Goal: Information Seeking & Learning: Learn about a topic

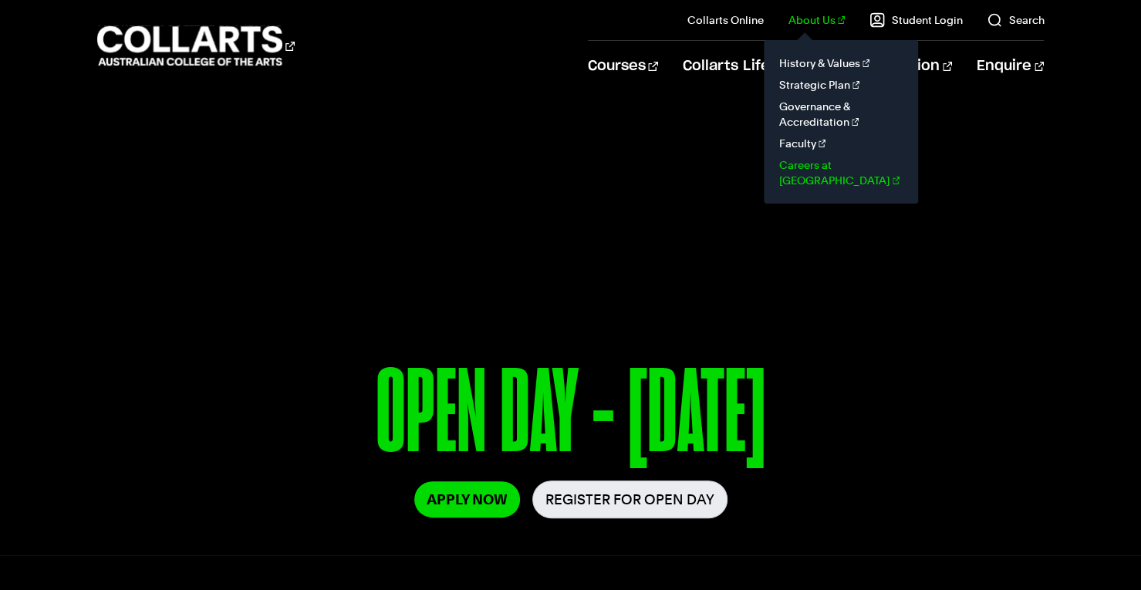
click at [838, 164] on link "Careers at [GEOGRAPHIC_DATA]" at bounding box center [841, 172] width 130 height 37
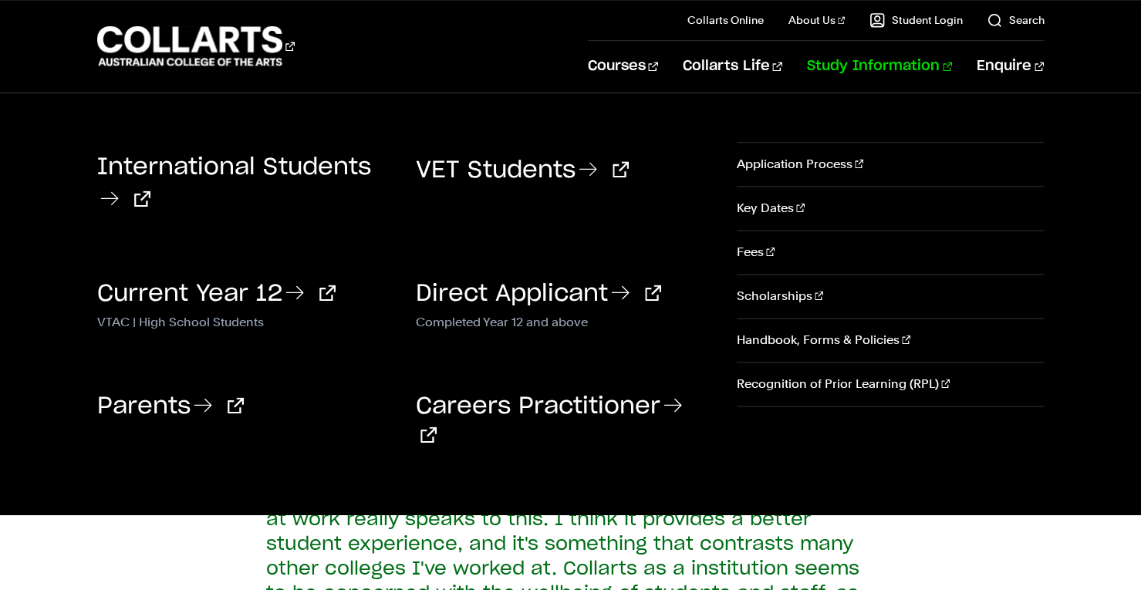
scroll to position [1095, 0]
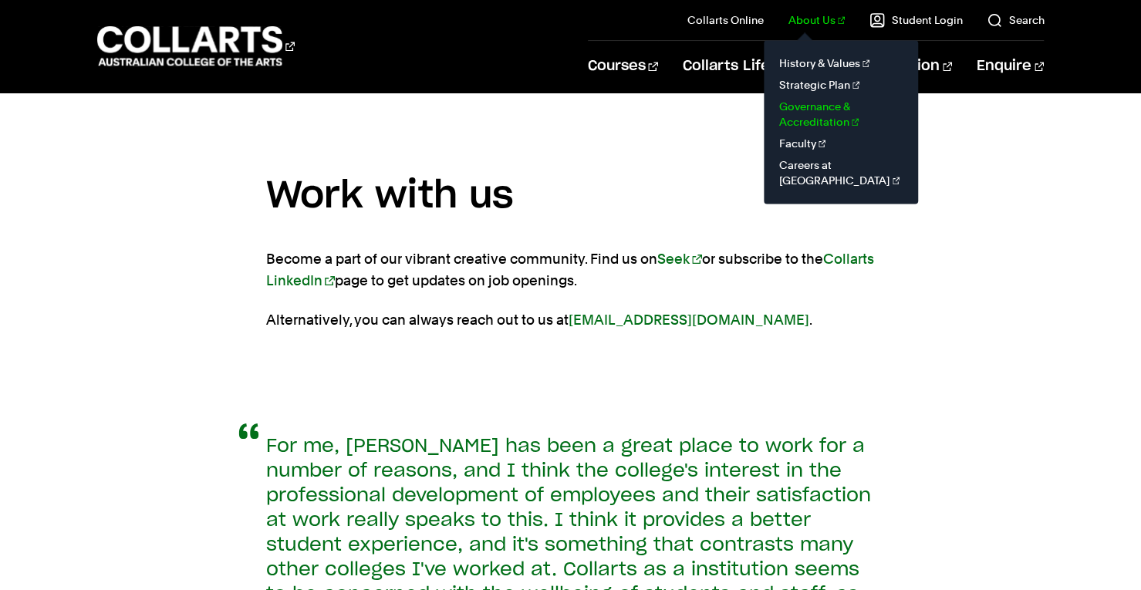
click at [843, 115] on link "Governance & Accreditation" at bounding box center [841, 114] width 130 height 37
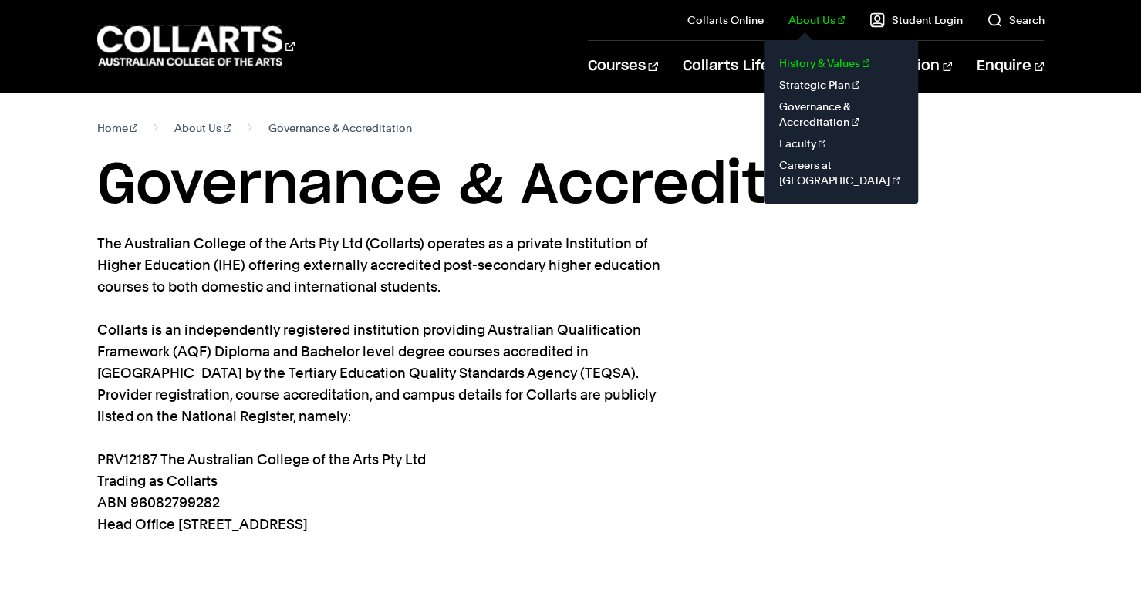
click at [847, 60] on link "History & Values" at bounding box center [841, 63] width 130 height 22
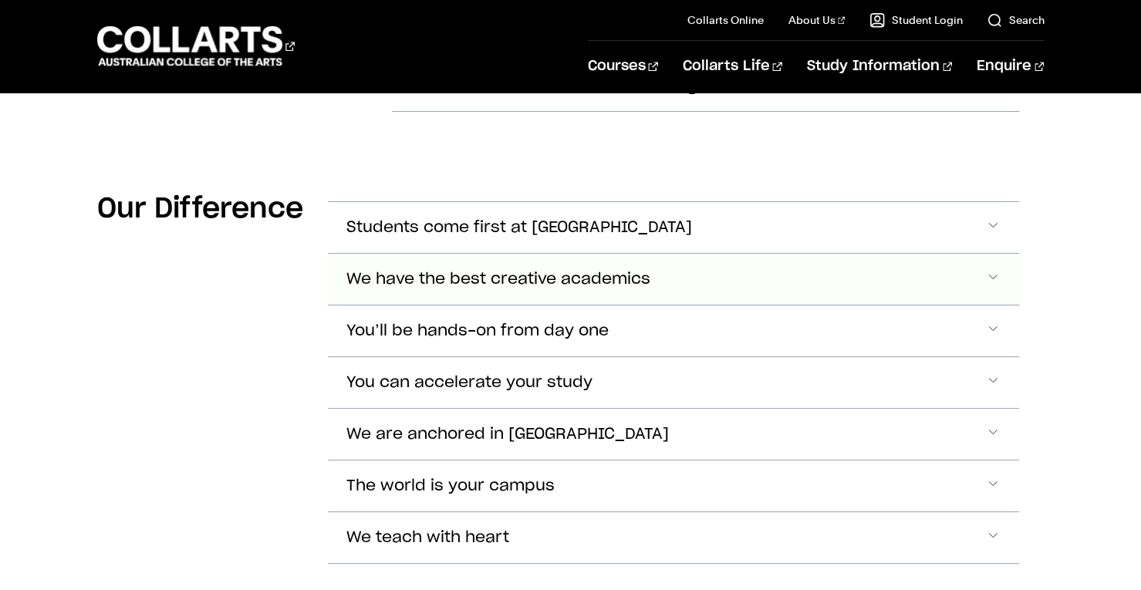
scroll to position [933, 0]
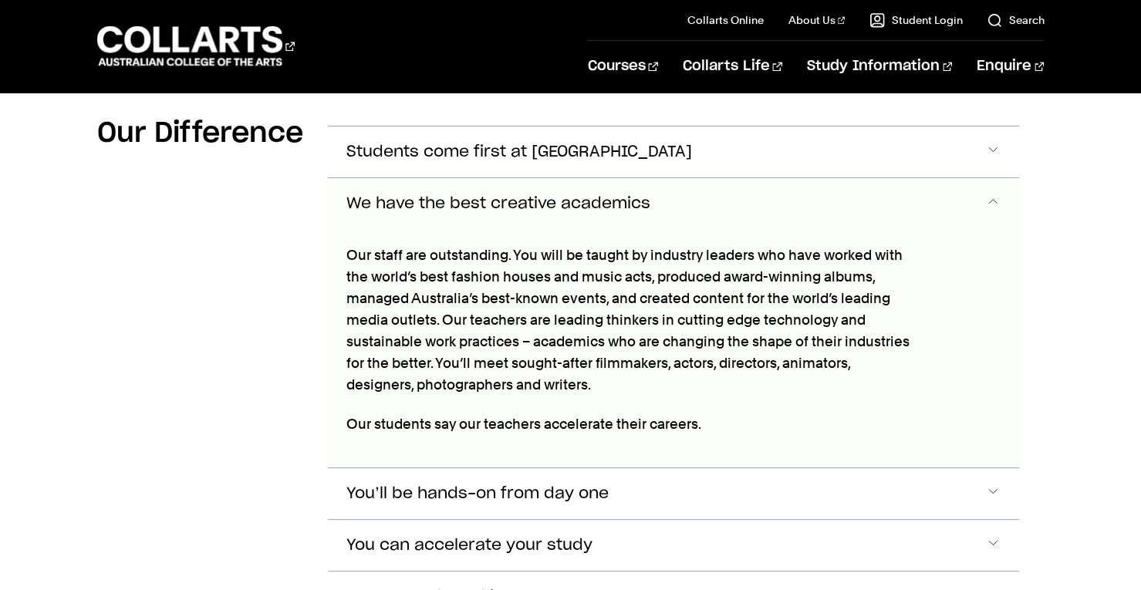
scroll to position [1019, 0]
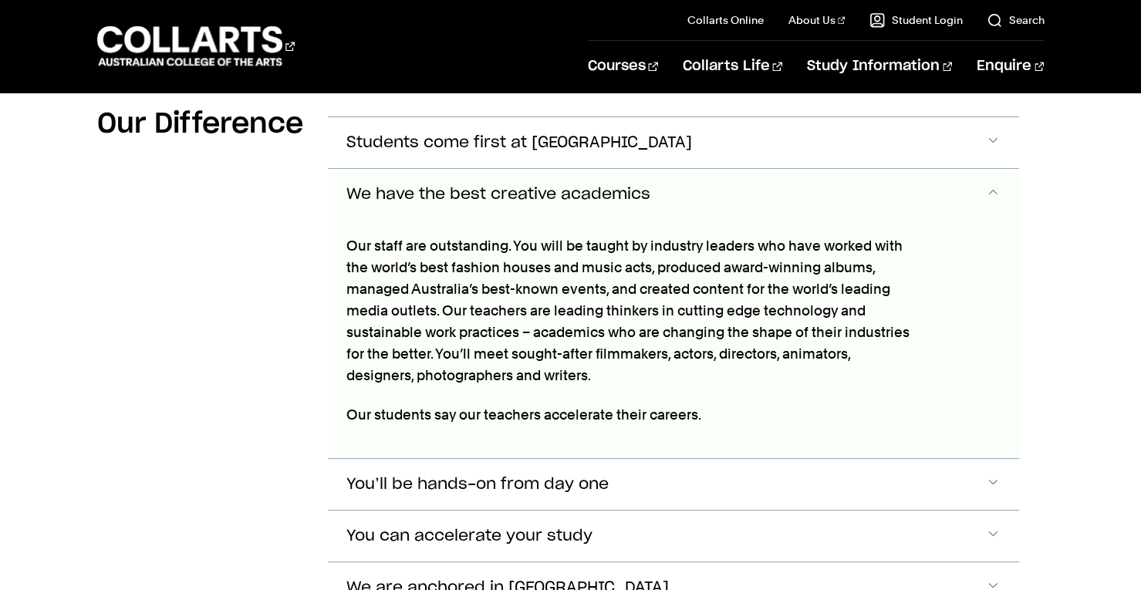
click at [641, 174] on button "We have the best creative academics" at bounding box center [674, 194] width 692 height 51
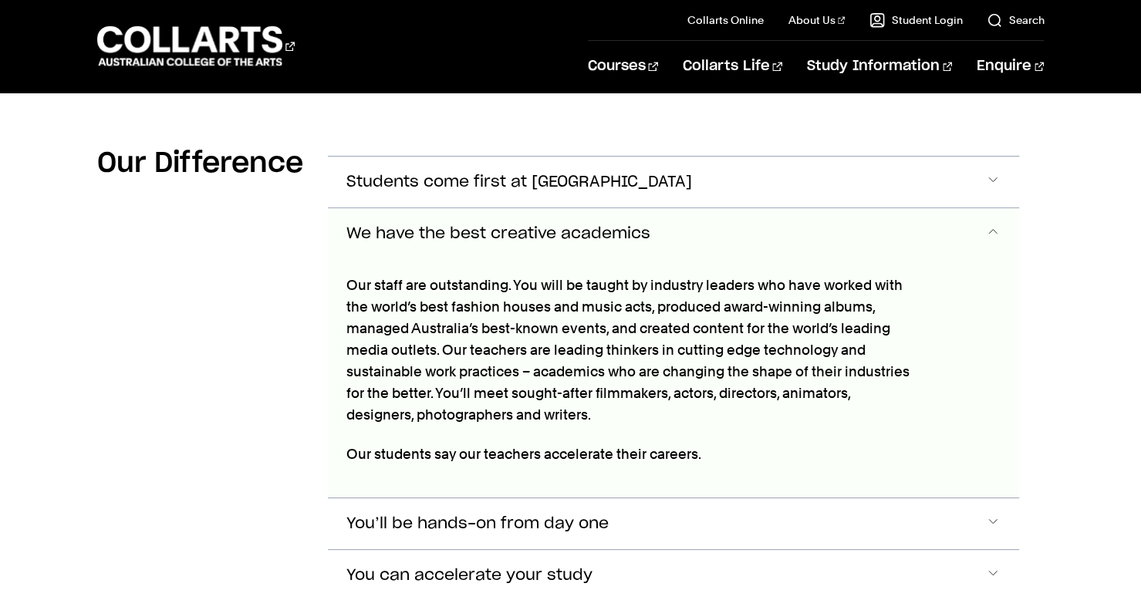
scroll to position [974, 0]
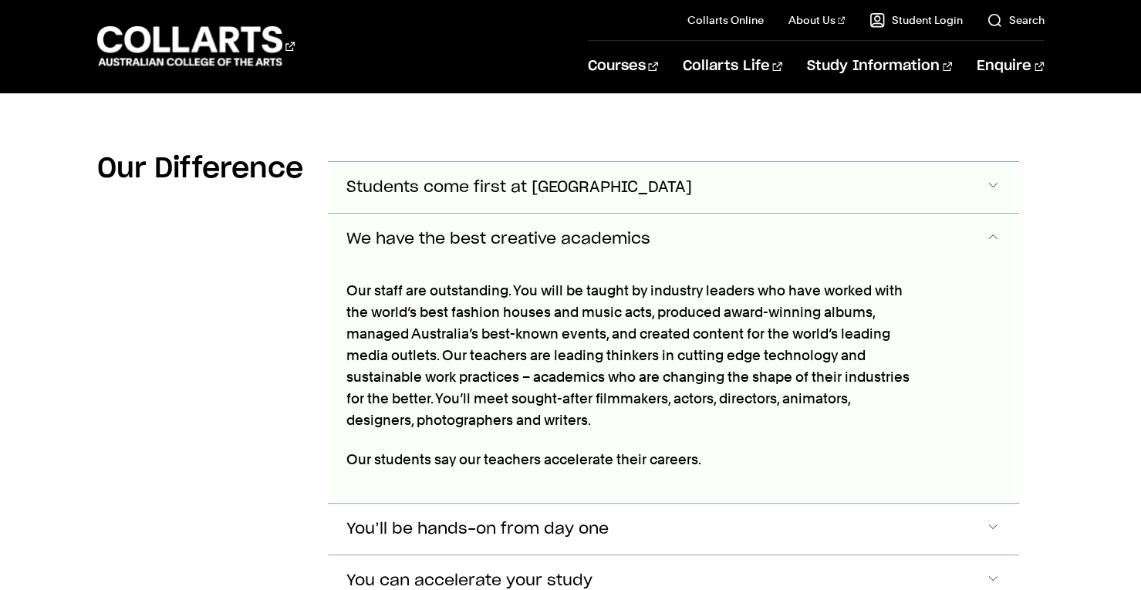
drag, startPoint x: 616, startPoint y: 223, endPoint x: 603, endPoint y: 160, distance: 63.7
click at [603, 161] on div "Students come first at Collarts Our student-centred thinking is exemplary. Our …" at bounding box center [674, 461] width 692 height 601
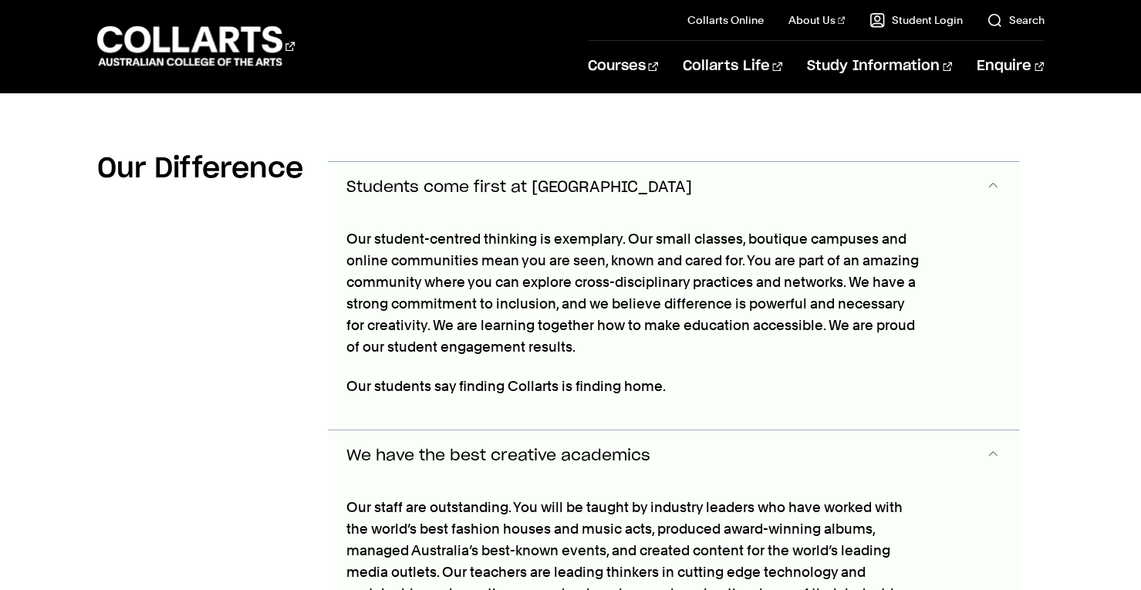
scroll to position [968, 0]
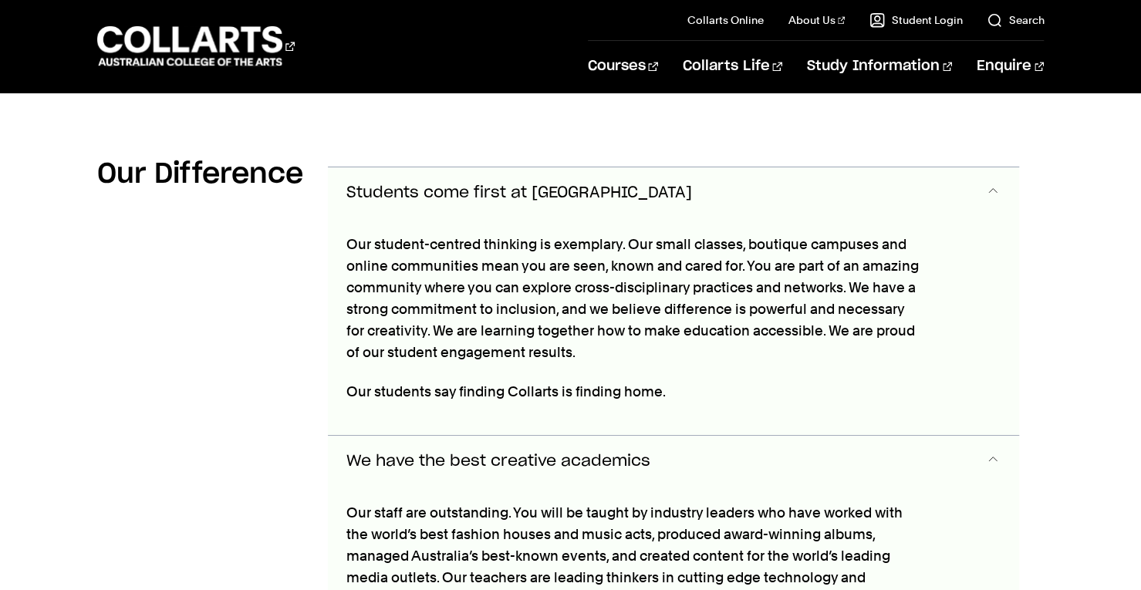
click at [593, 167] on button "Students come first at Collarts" at bounding box center [674, 192] width 692 height 51
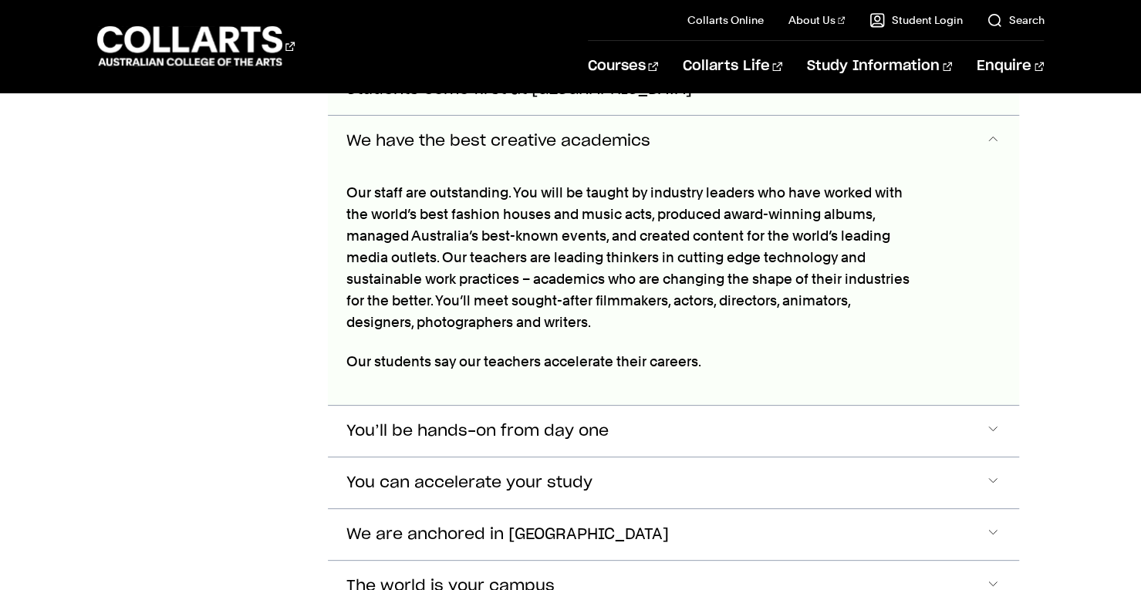
scroll to position [1076, 0]
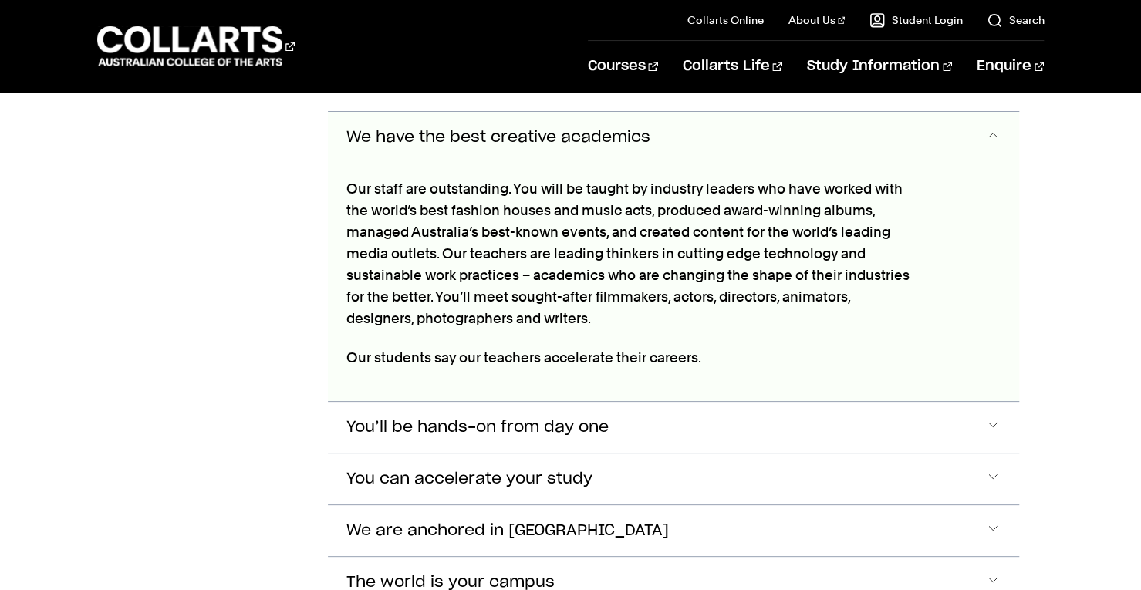
click at [588, 129] on span "We have the best creative academics" at bounding box center [498, 138] width 304 height 18
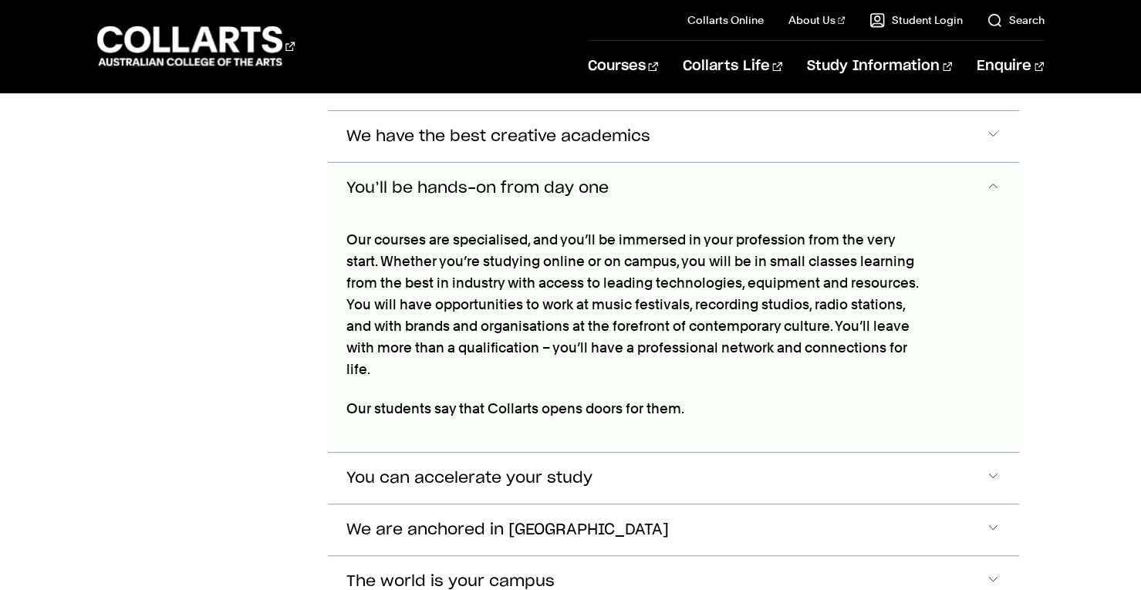
scroll to position [1077, 0]
click at [598, 179] on span "You’ll be hands-on from day one" at bounding box center [477, 188] width 262 height 18
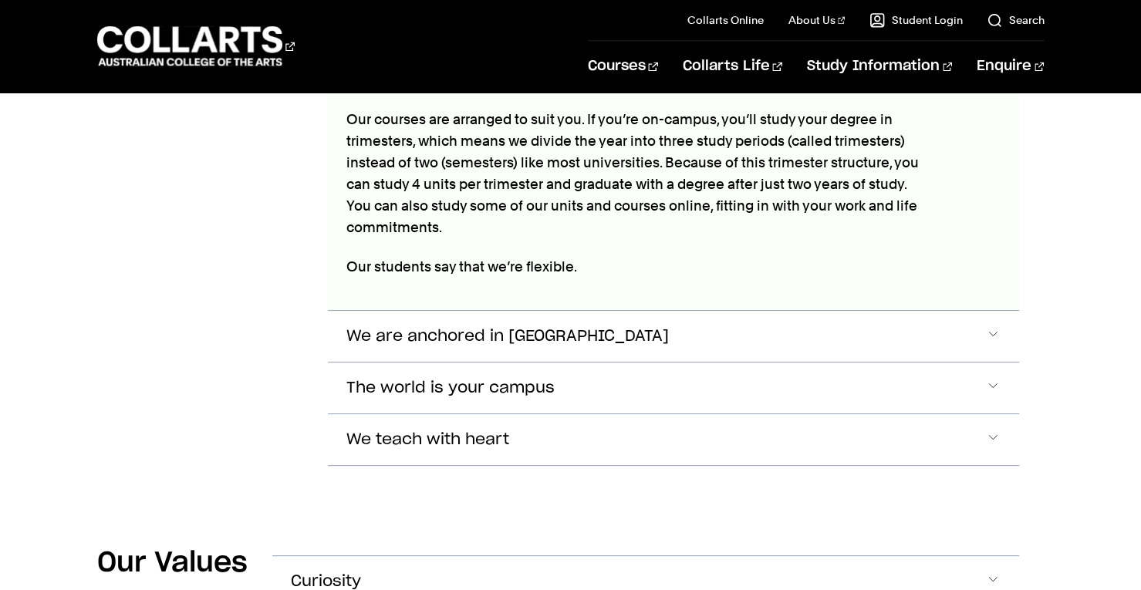
scroll to position [1250, 0]
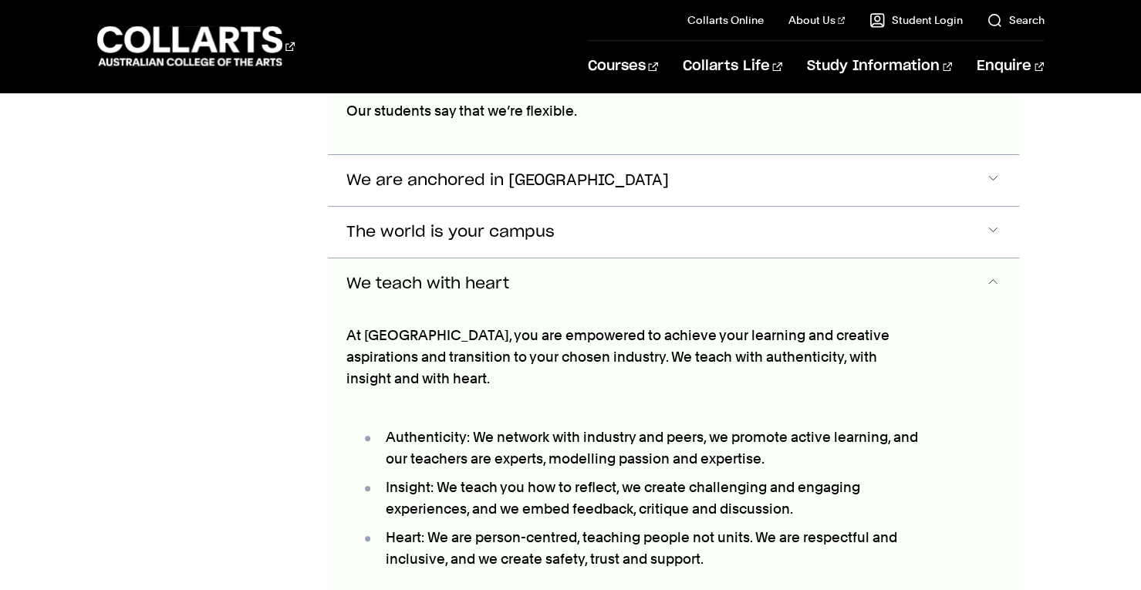
scroll to position [1400, 0]
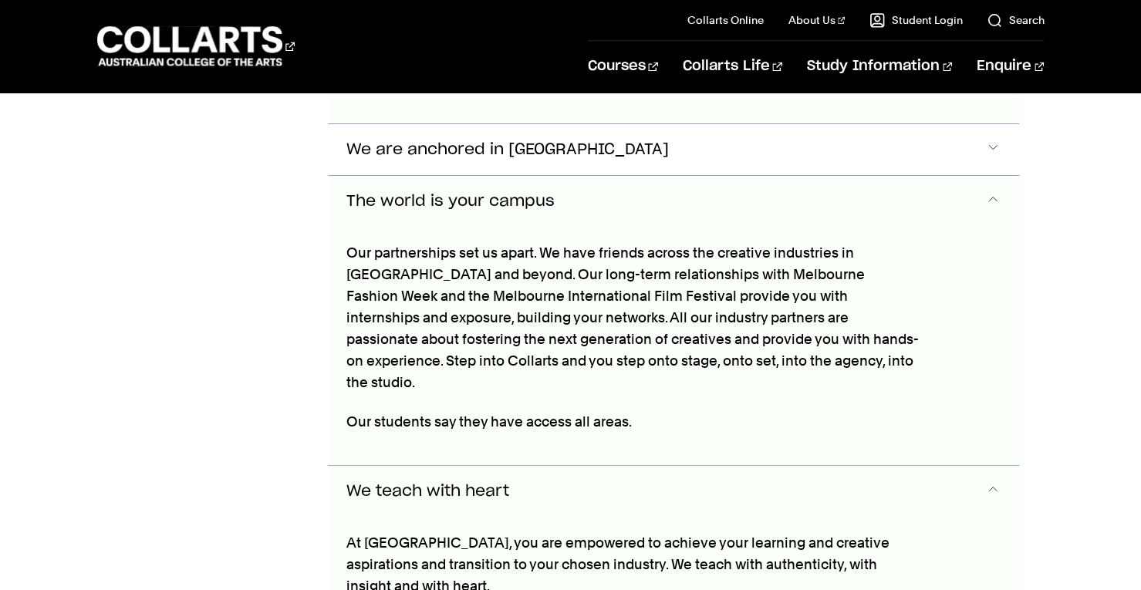
scroll to position [1436, 0]
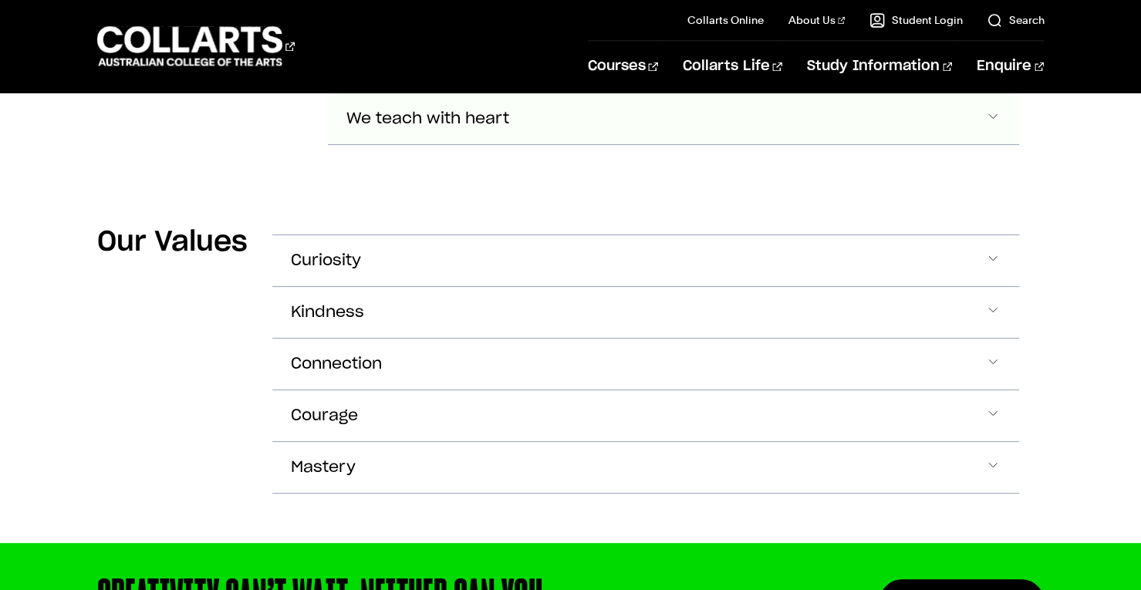
scroll to position [1570, 0]
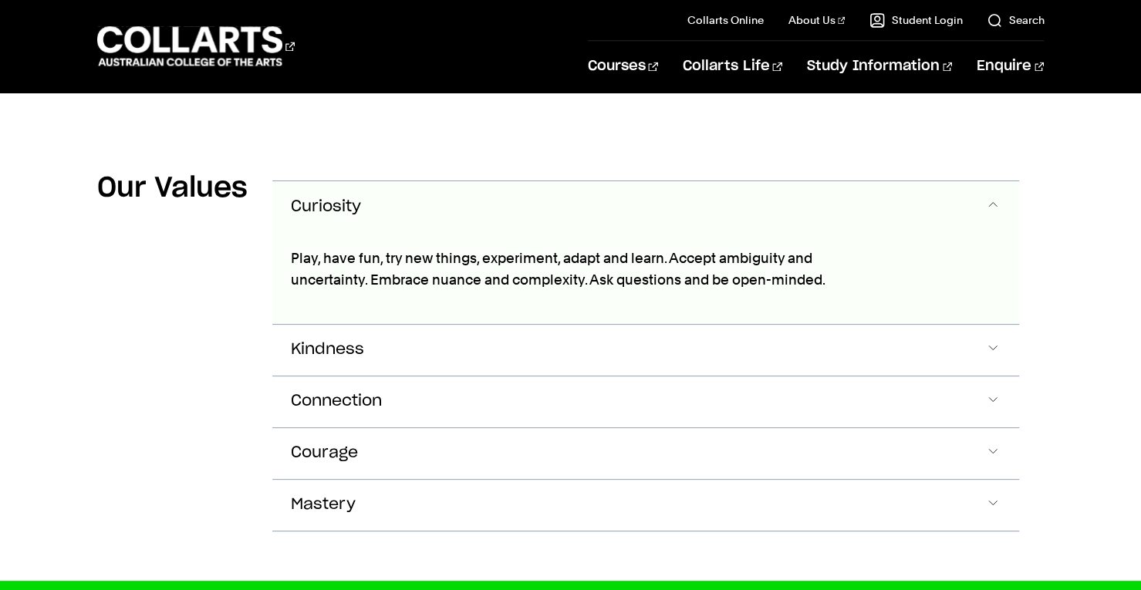
scroll to position [1627, 0]
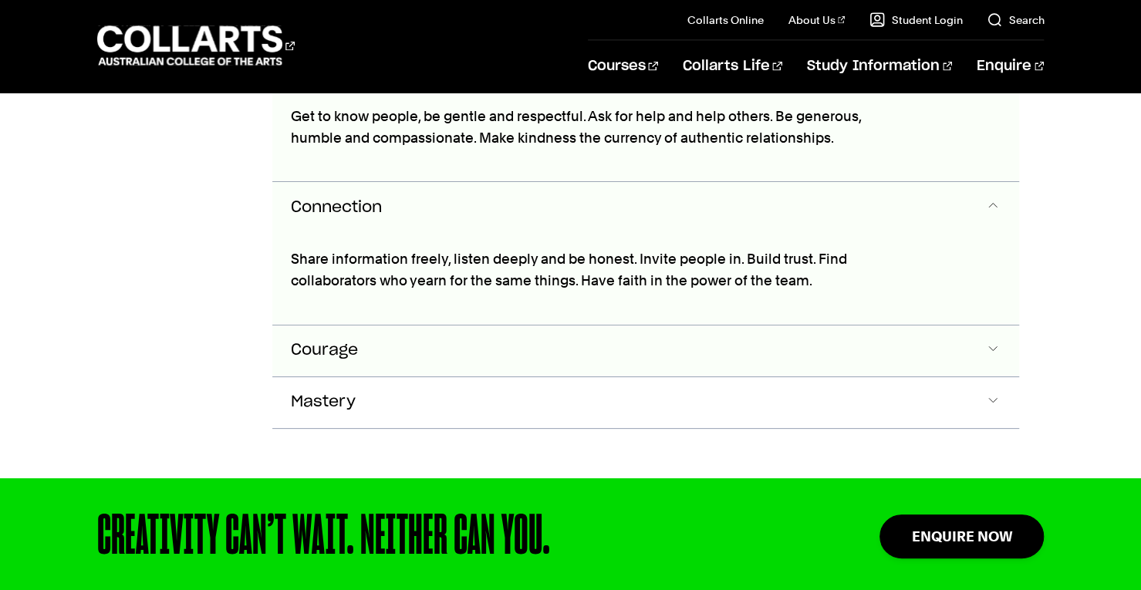
scroll to position [1910, 0]
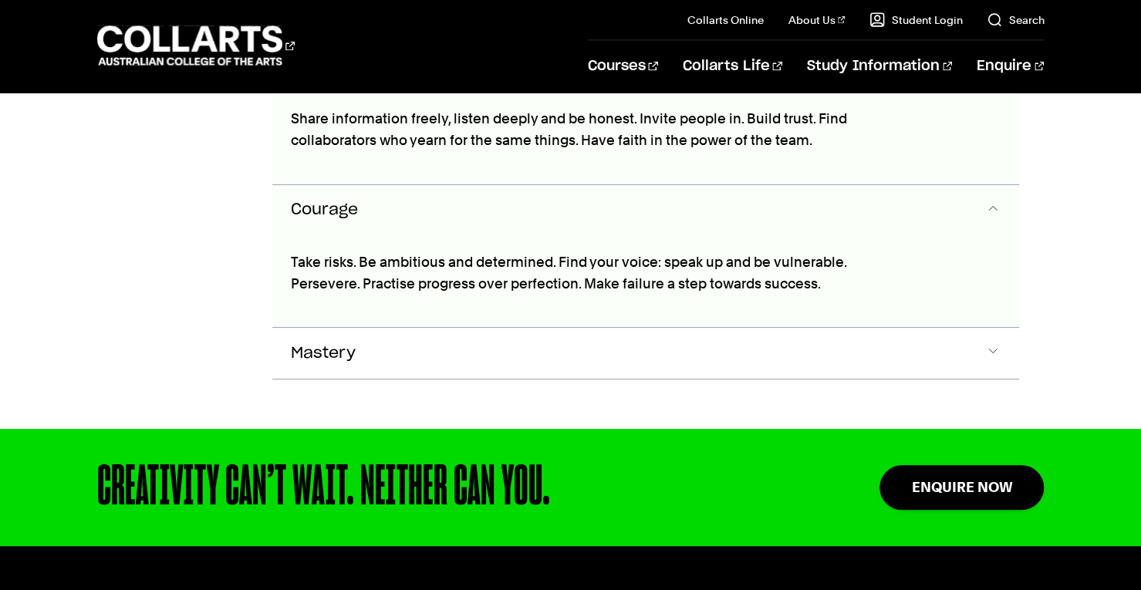
scroll to position [2051, 0]
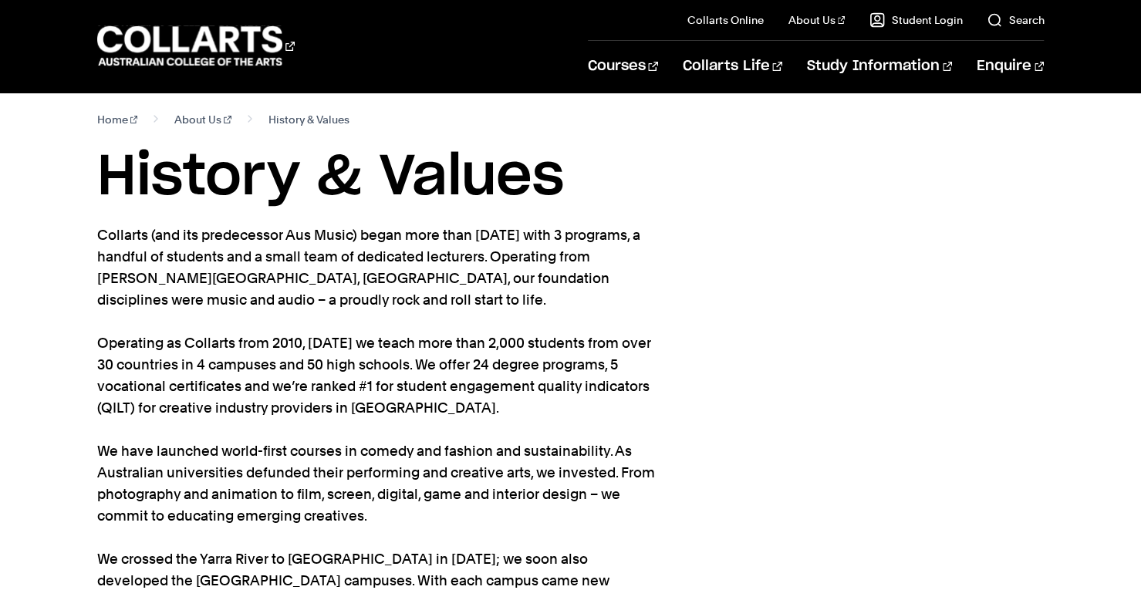
scroll to position [0, 0]
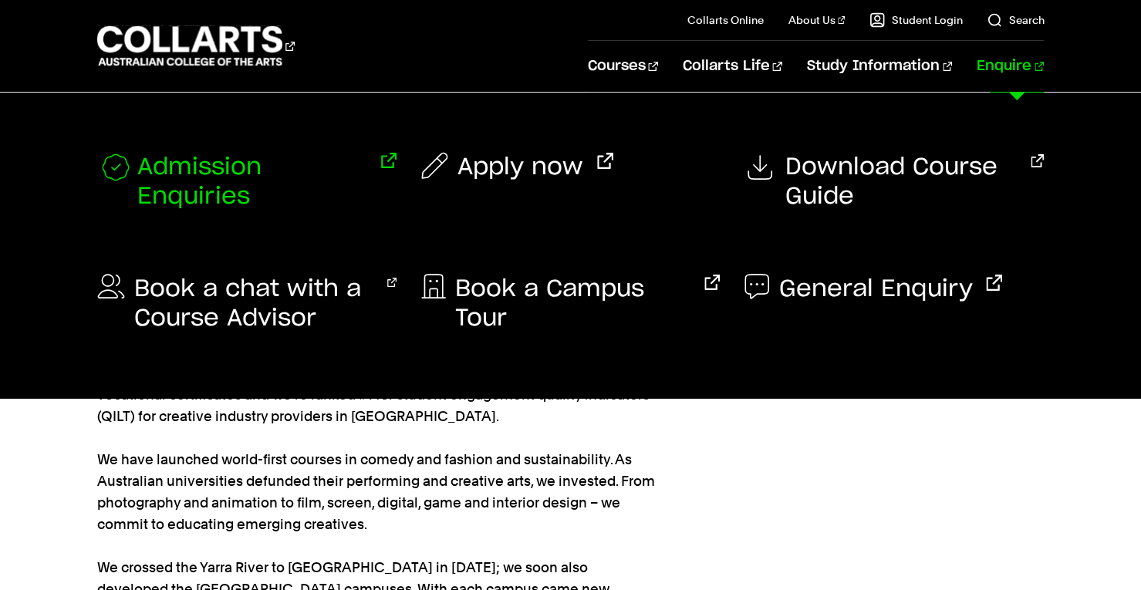
click at [361, 169] on span "Admission Enquiries" at bounding box center [252, 182] width 230 height 59
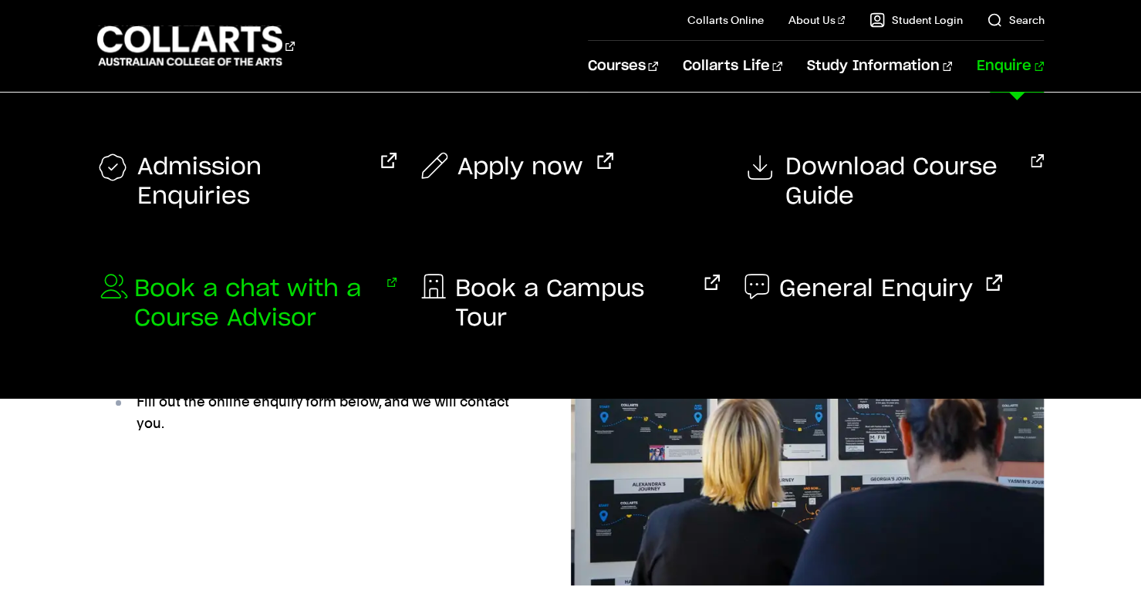
click at [230, 316] on span "Book a chat with a Course Advisor" at bounding box center [253, 304] width 239 height 59
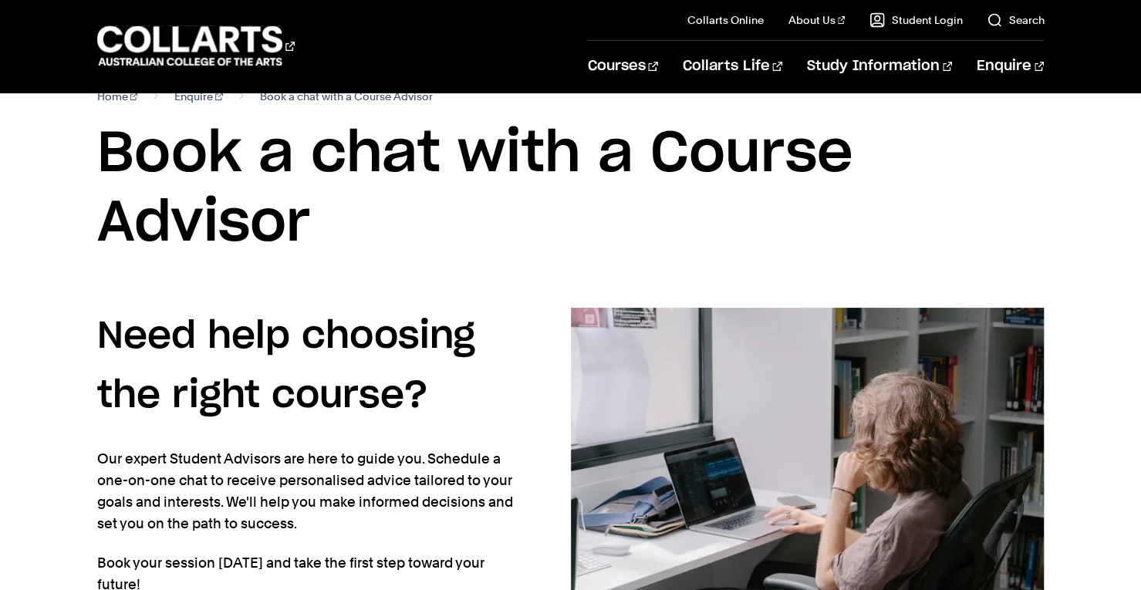
scroll to position [24, 0]
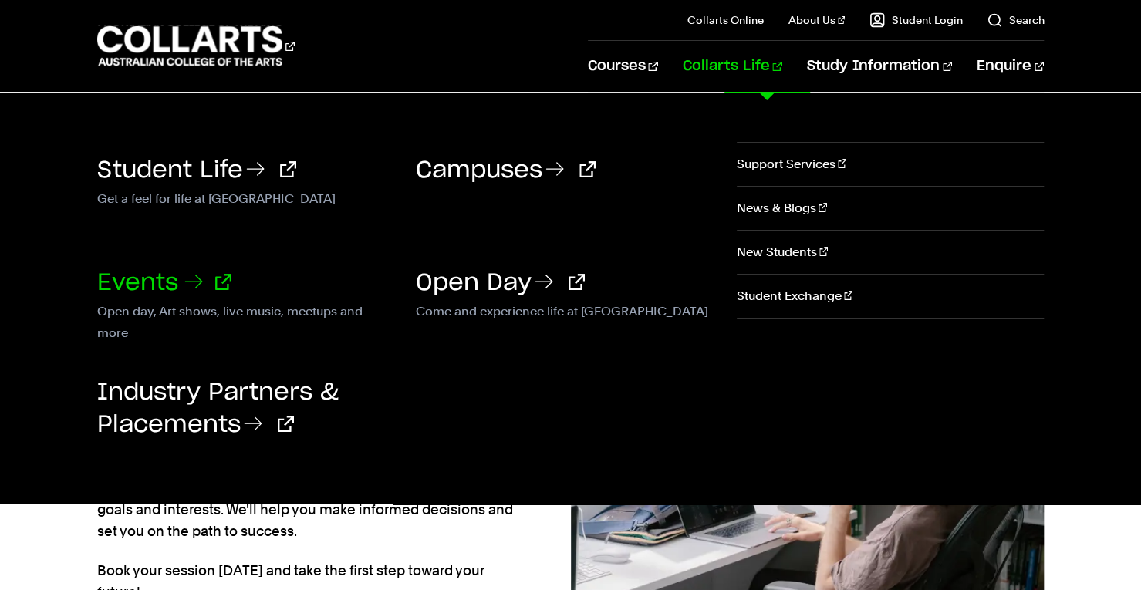
click at [169, 286] on link "Events" at bounding box center [164, 283] width 134 height 23
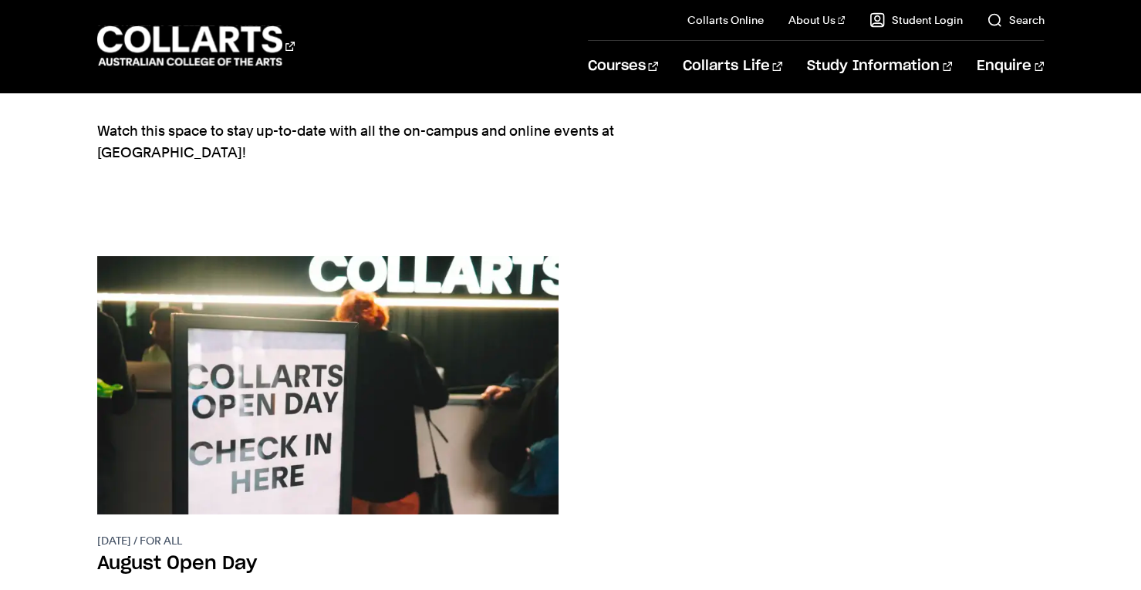
scroll to position [109, 0]
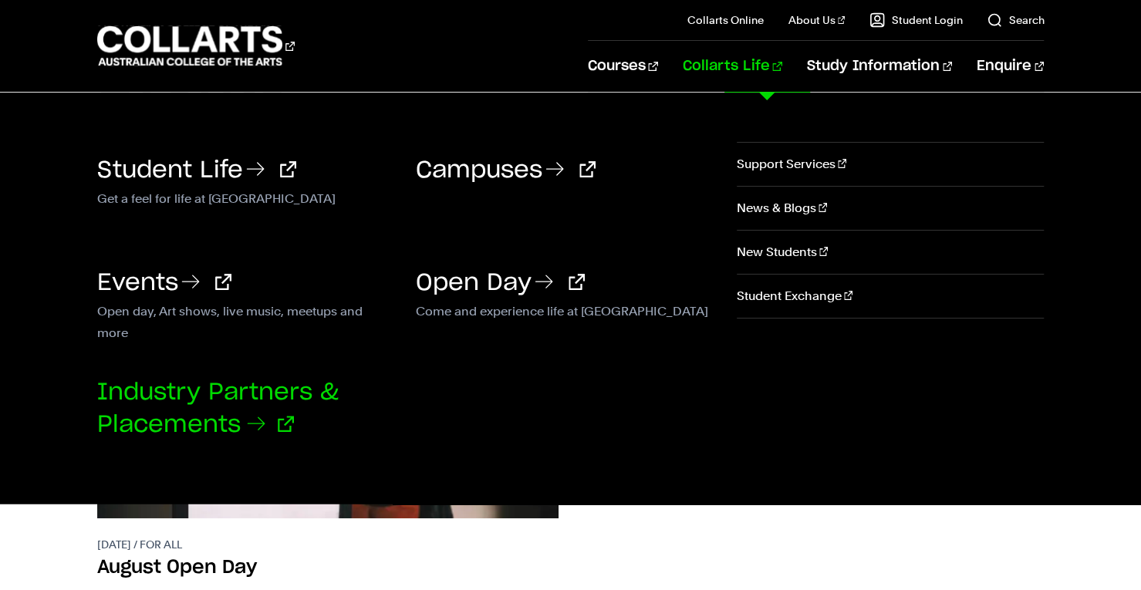
click at [194, 414] on link "Industry Partners & Placements" at bounding box center [218, 409] width 242 height 56
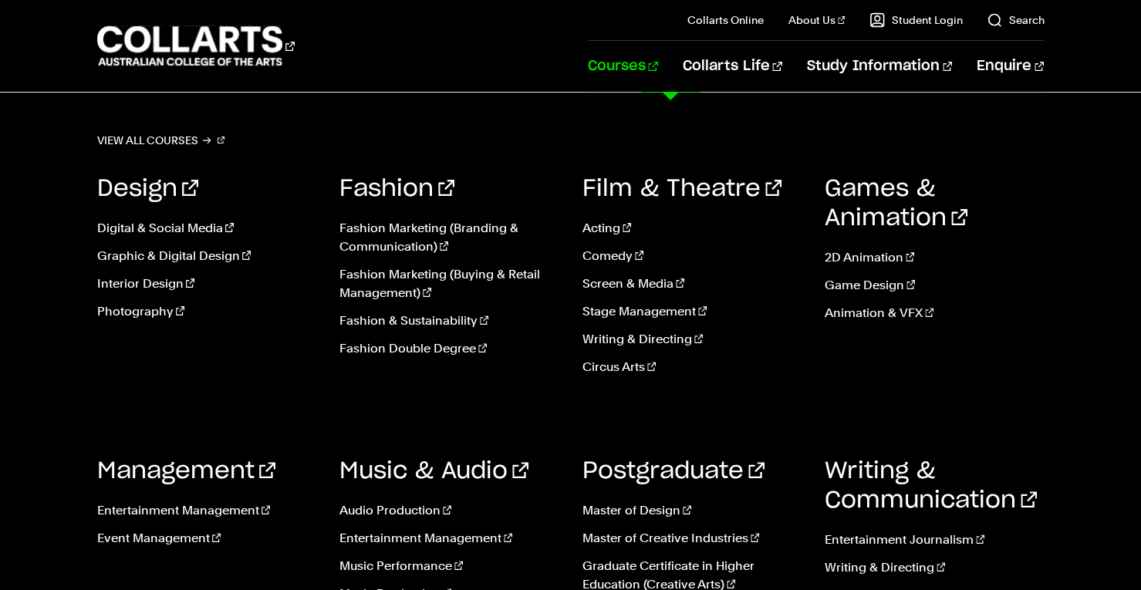
scroll to position [123, 0]
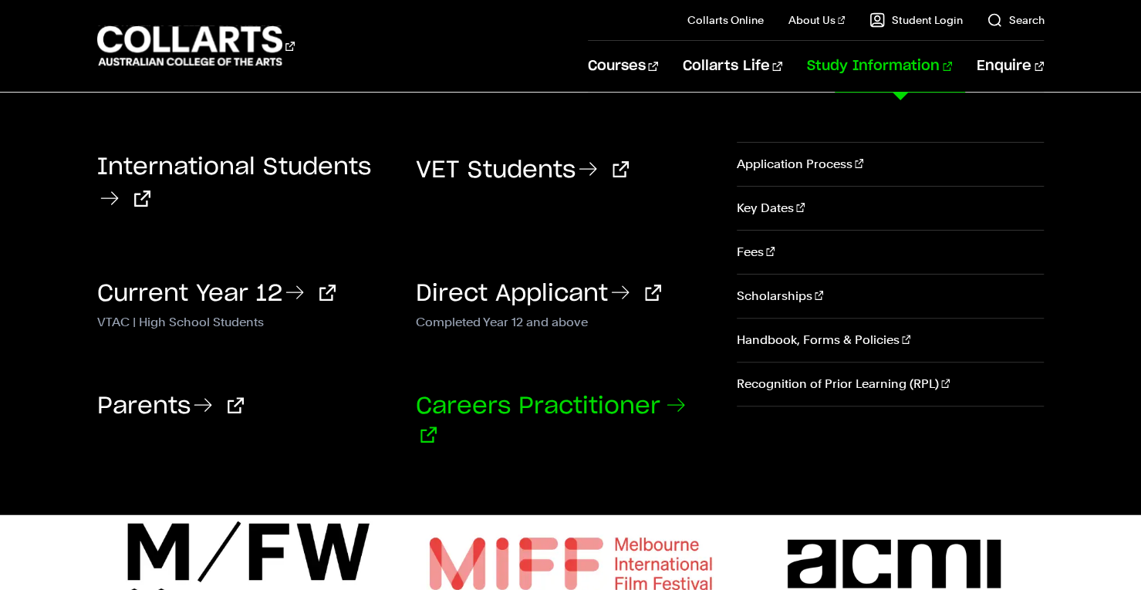
click at [595, 405] on link "Careers Practitioner" at bounding box center [550, 421] width 269 height 52
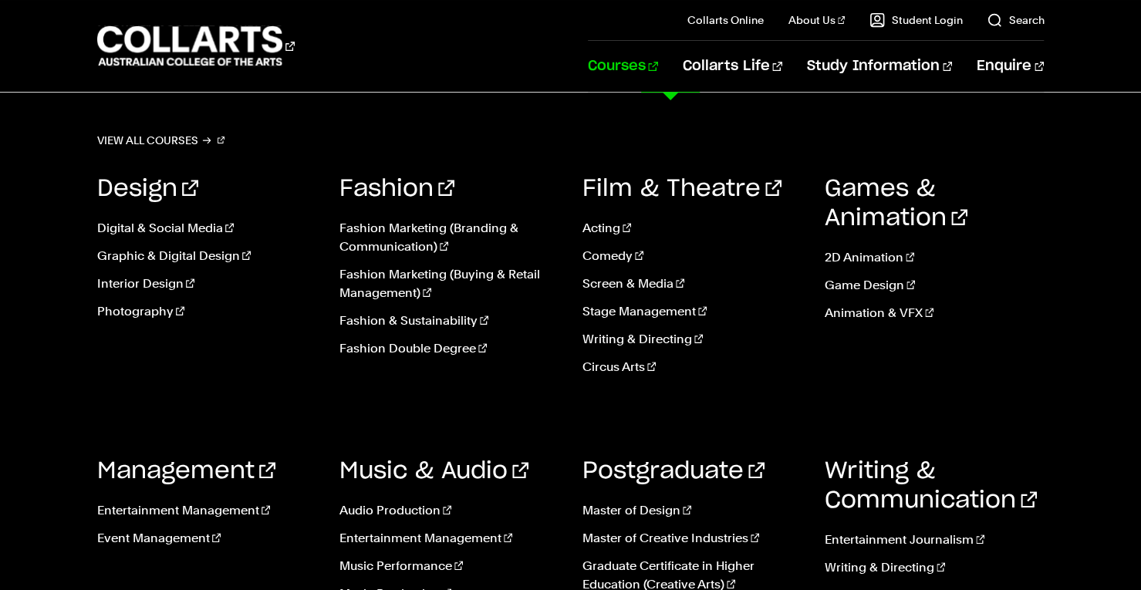
scroll to position [277, 0]
click at [434, 569] on link "Music Performance" at bounding box center [449, 566] width 219 height 19
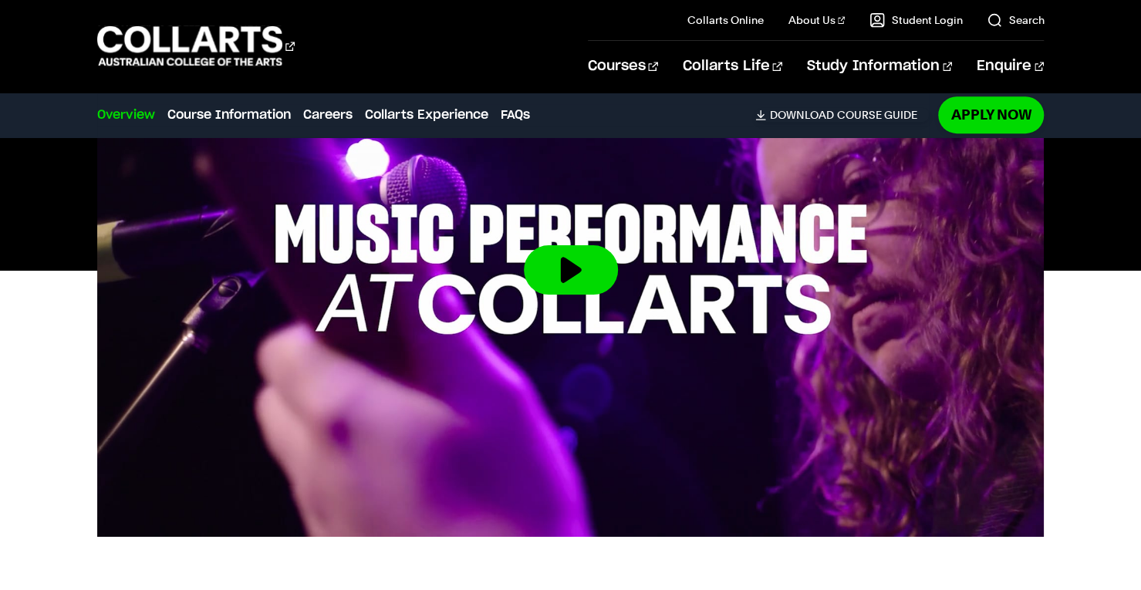
scroll to position [544, 0]
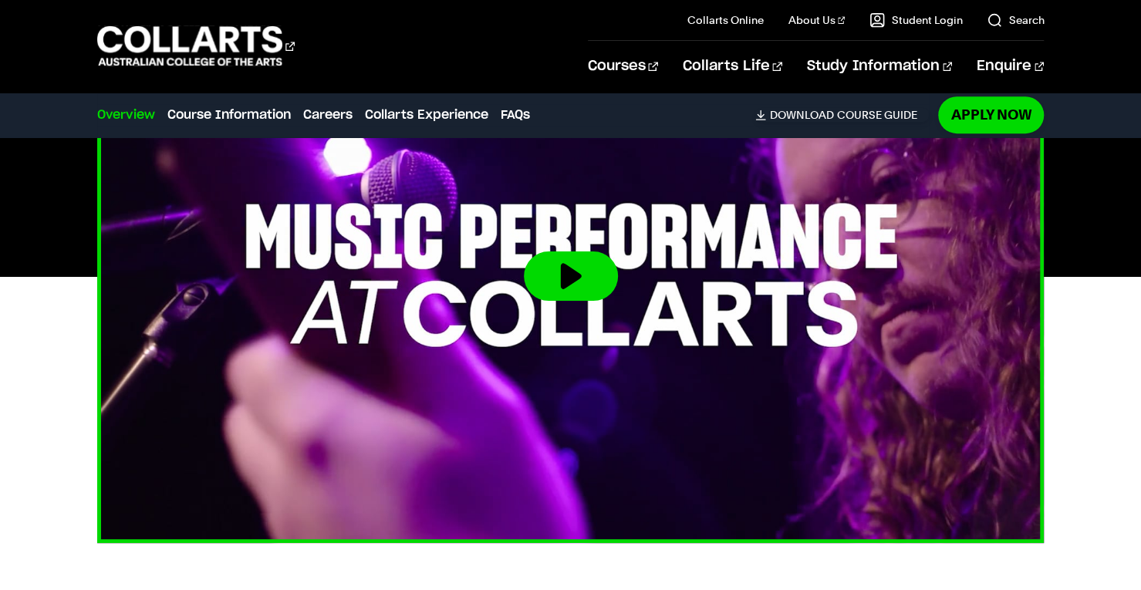
click at [799, 272] on img at bounding box center [570, 276] width 1042 height 586
click at [566, 268] on button at bounding box center [571, 276] width 94 height 49
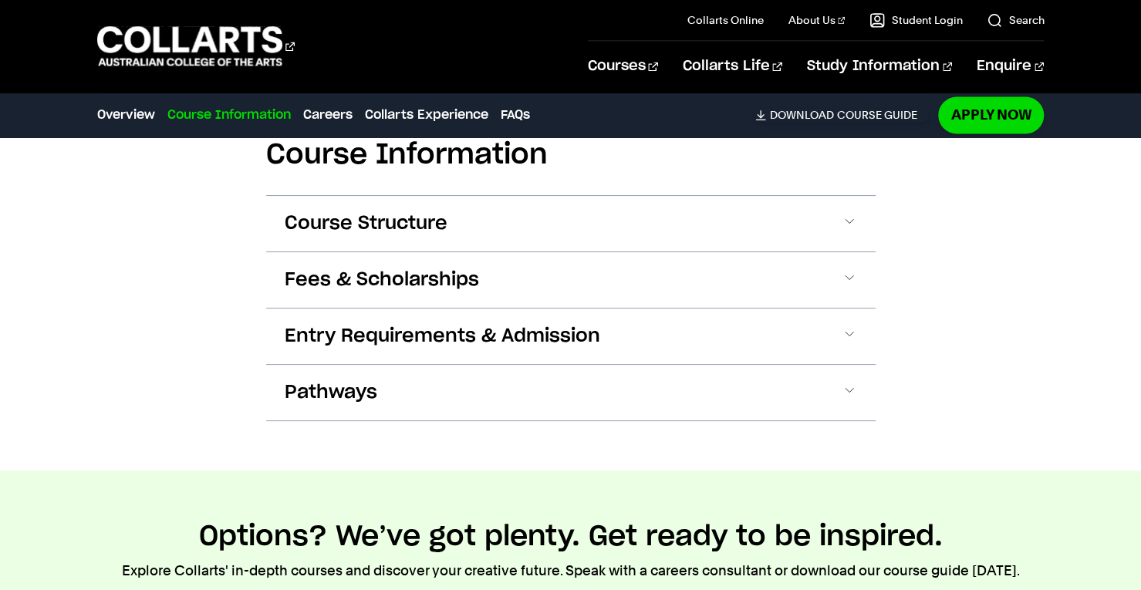
scroll to position [1478, 0]
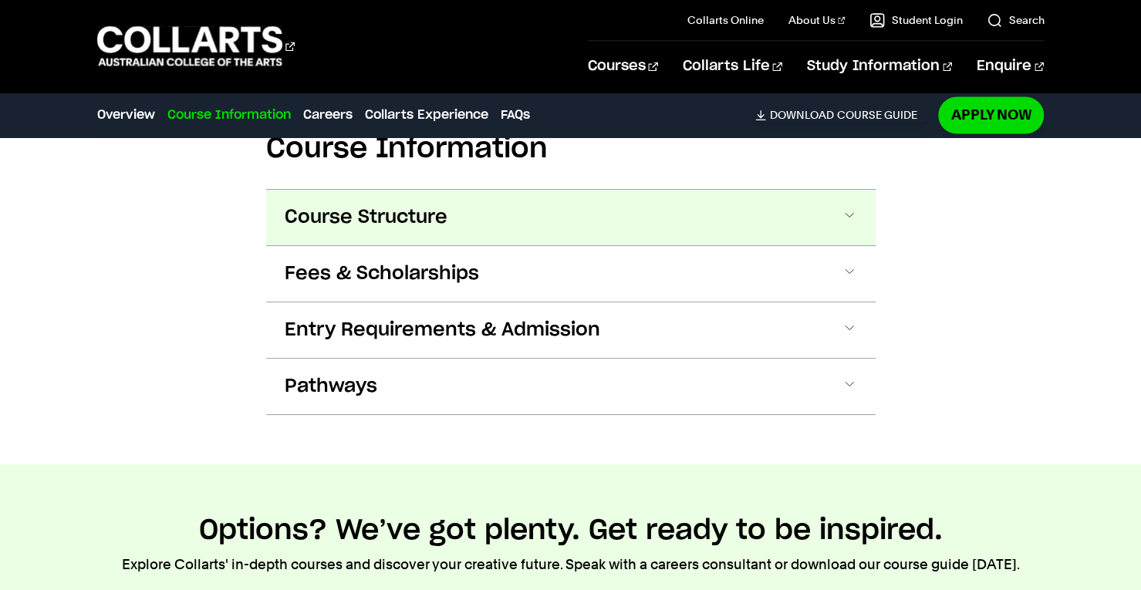
click at [765, 208] on button "Course Structure" at bounding box center [571, 218] width 610 height 56
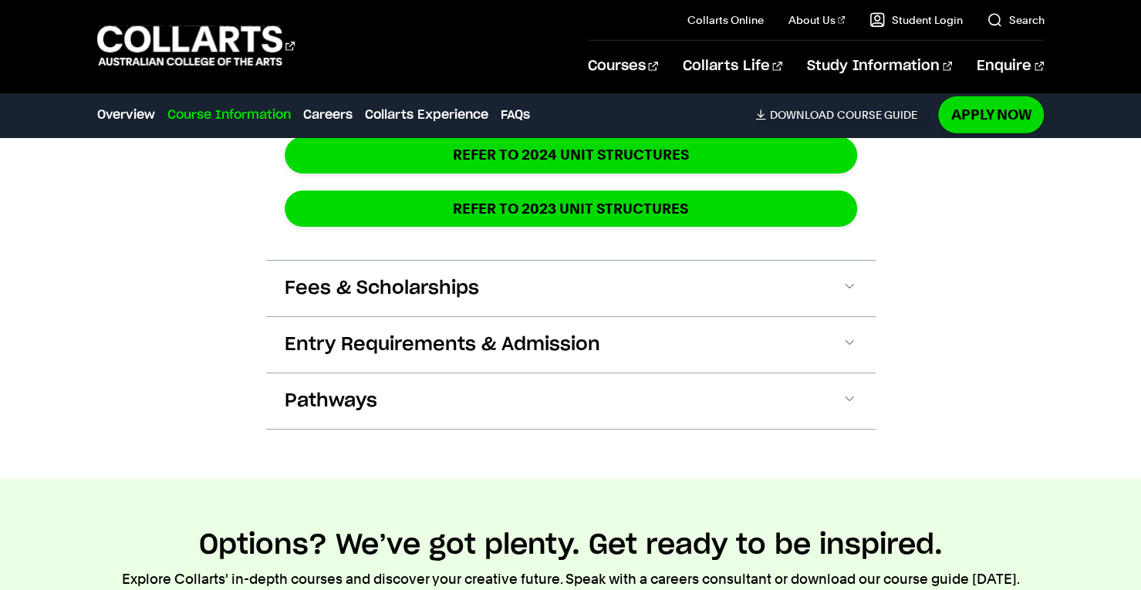
scroll to position [2674, 0]
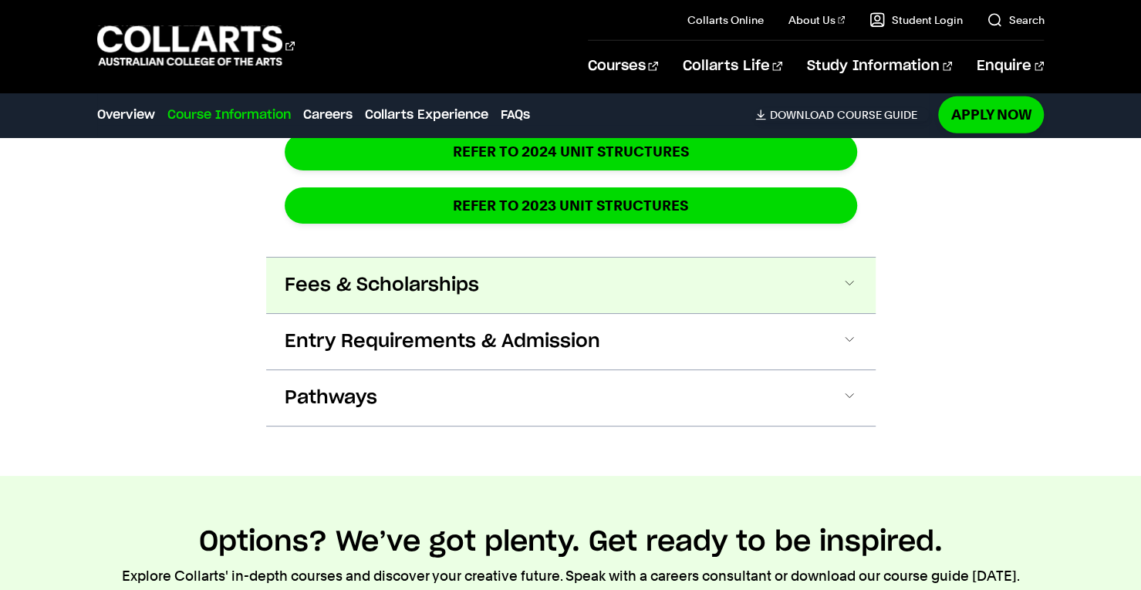
click at [604, 269] on button "Fees & Scholarships" at bounding box center [571, 286] width 610 height 56
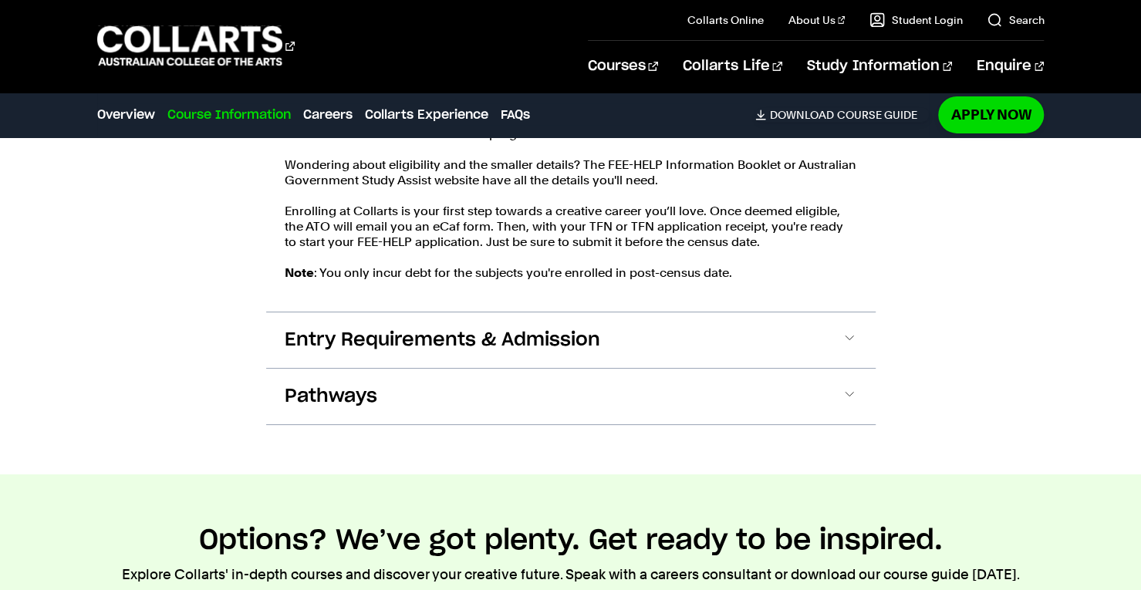
scroll to position [3091, 0]
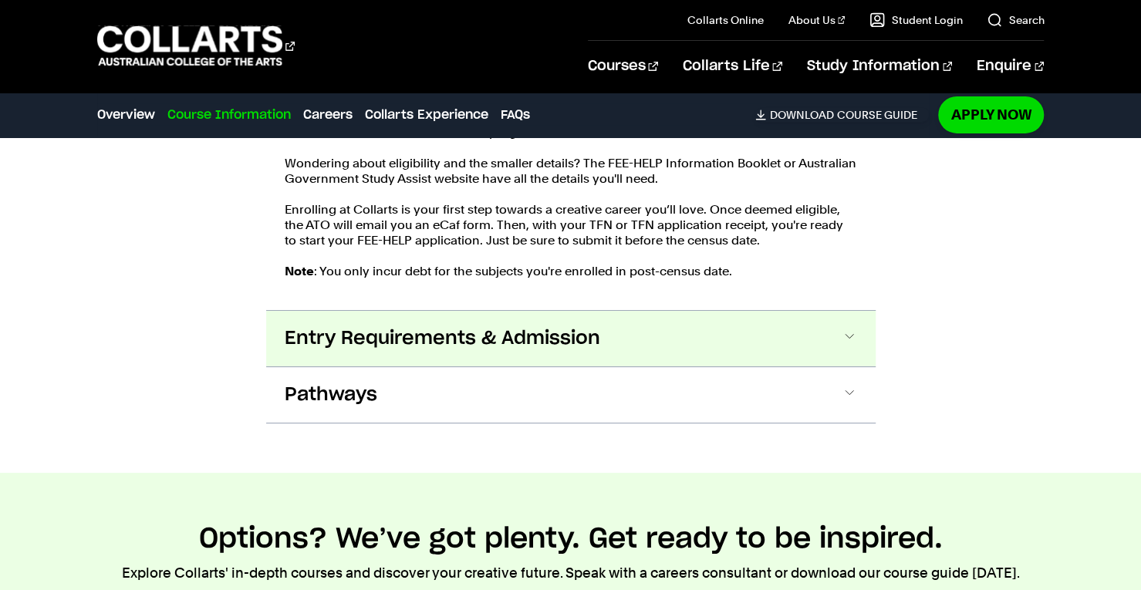
click at [584, 338] on span "Entry Requirements & Admission" at bounding box center [443, 338] width 316 height 25
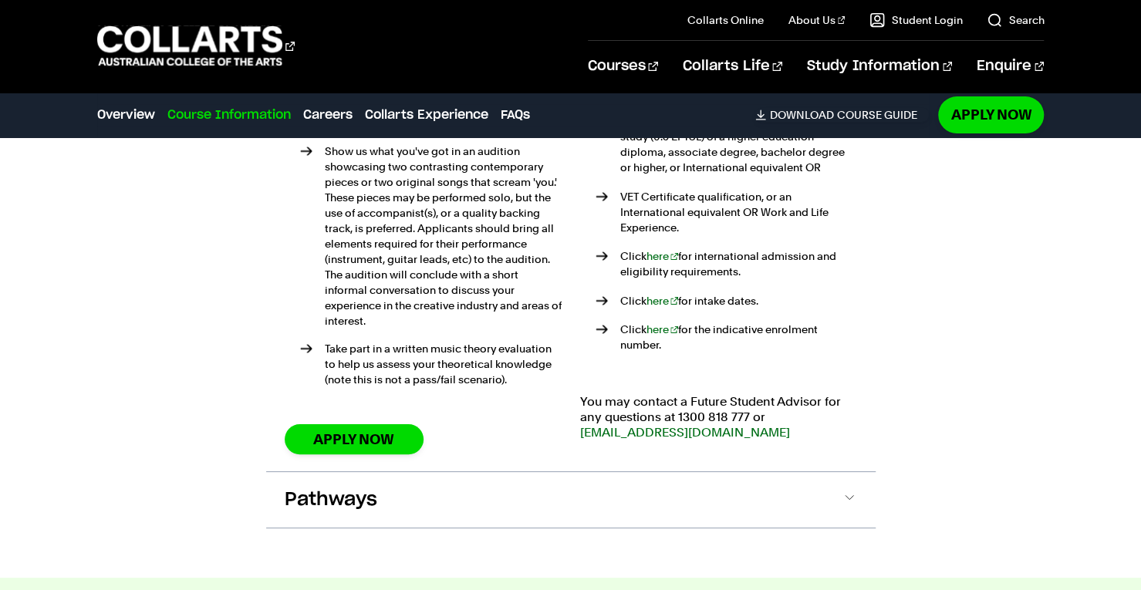
scroll to position [3573, 0]
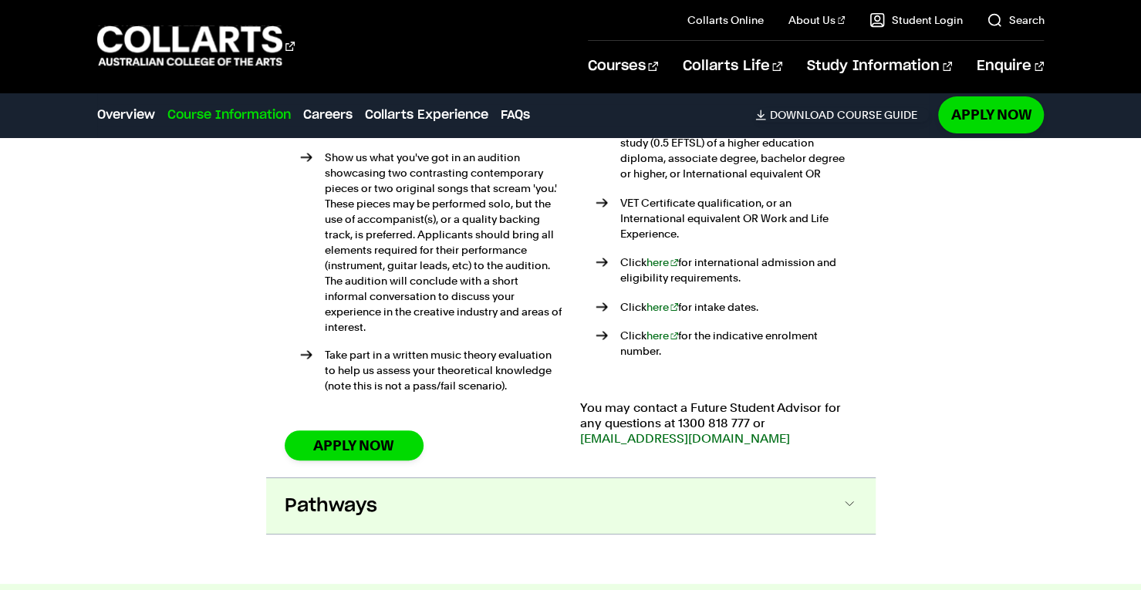
click at [525, 478] on button "Pathways" at bounding box center [571, 506] width 610 height 56
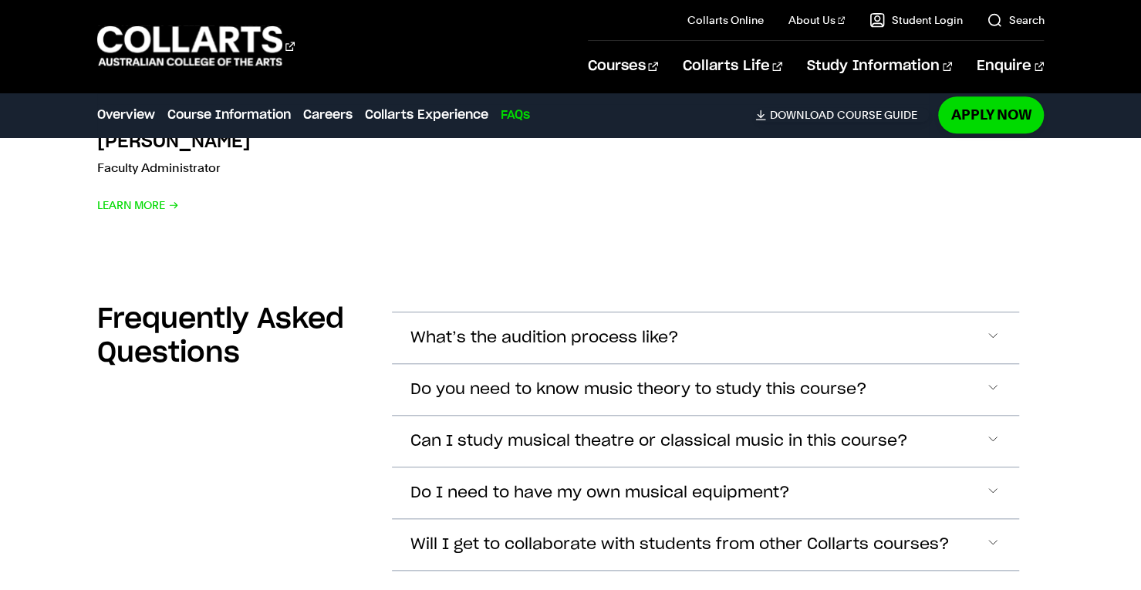
scroll to position [7490, 0]
click at [881, 312] on button "What’s the audition process like?" at bounding box center [706, 337] width 628 height 51
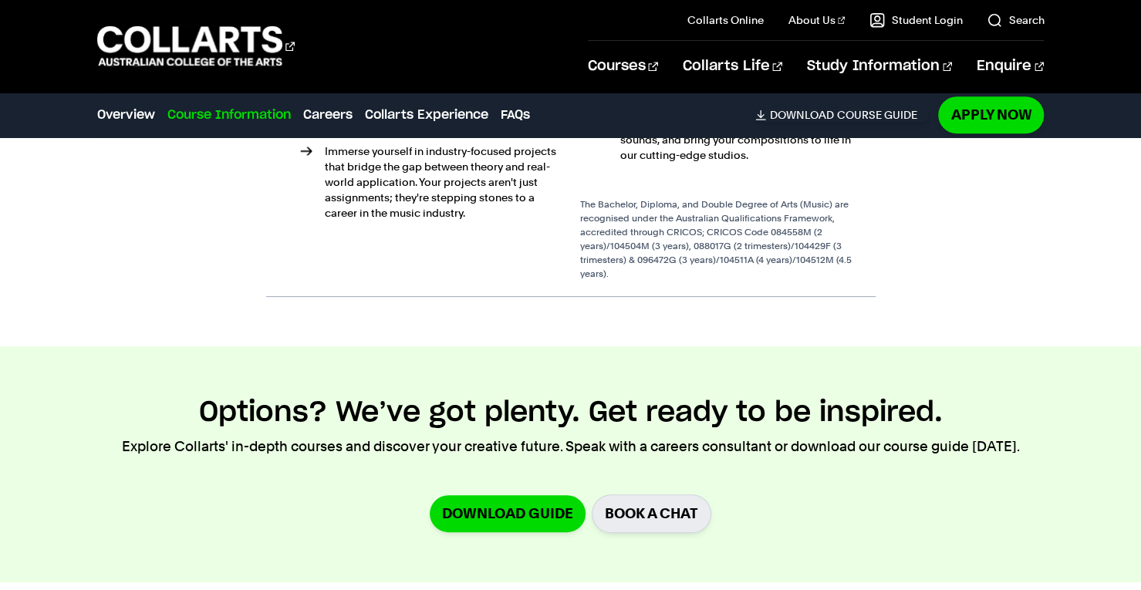
scroll to position [4323, 0]
click at [548, 44] on div "Courses" at bounding box center [331, 46] width 468 height 44
click at [483, 123] on link "Collarts Experience" at bounding box center [426, 115] width 123 height 19
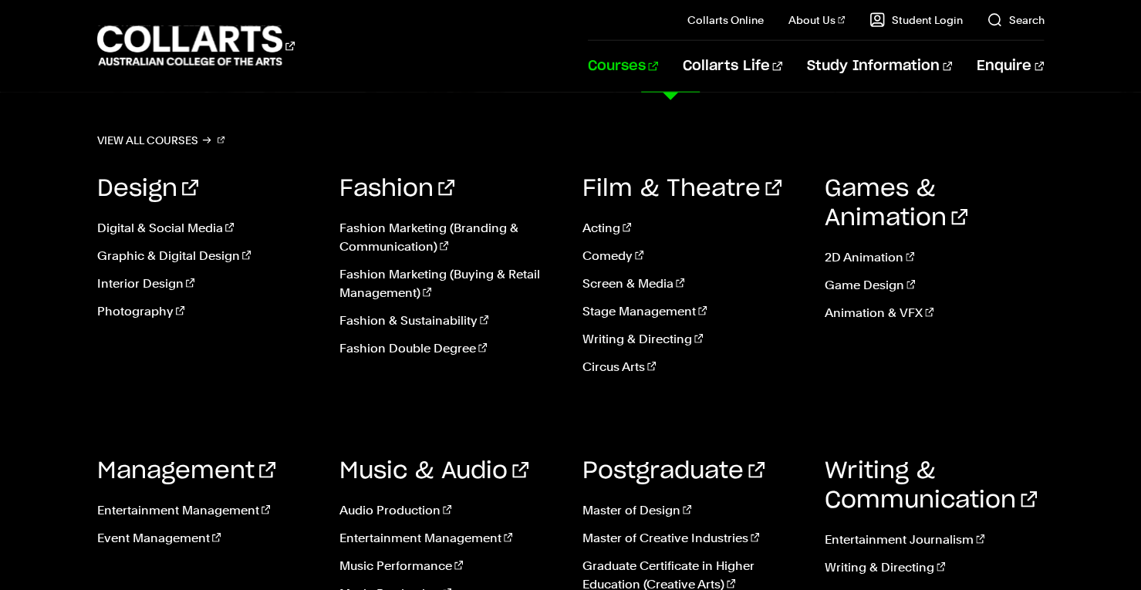
scroll to position [5617, 0]
